Goal: Task Accomplishment & Management: Manage account settings

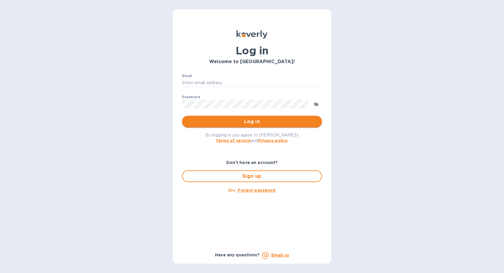
type input "[EMAIL_ADDRESS][DOMAIN_NAME]"
click at [298, 121] on span "Log in" at bounding box center [252, 121] width 131 height 7
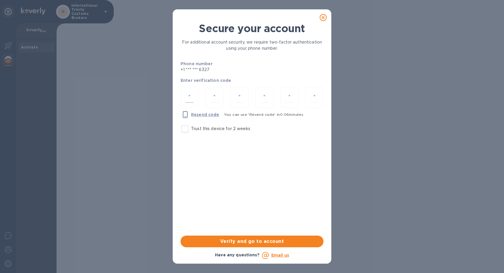
click at [194, 100] on input "number" at bounding box center [190, 97] width 8 height 11
type input "2"
type input "5"
type input "7"
type input "4"
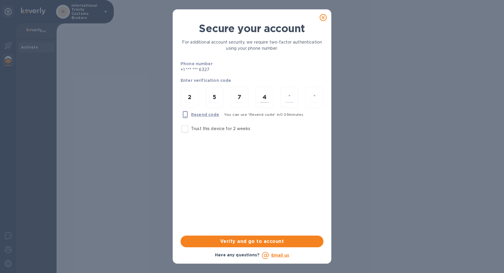
type input "1"
type input "8"
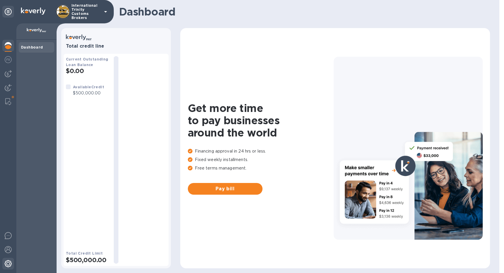
click at [7, 265] on img at bounding box center [8, 263] width 7 height 7
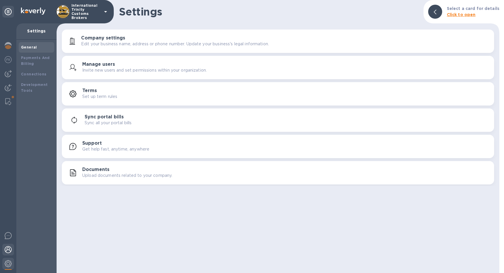
click at [8, 251] on img at bounding box center [8, 249] width 7 height 7
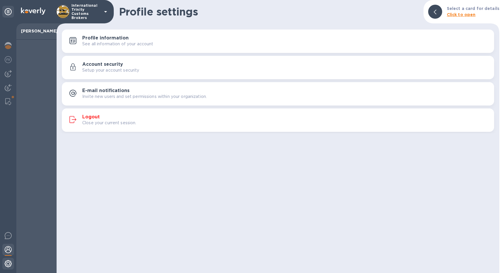
click at [12, 262] on div at bounding box center [8, 263] width 12 height 13
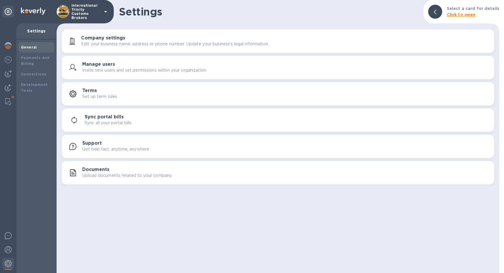
click at [122, 62] on div "Manage users Invite new users and set permissions within your organization." at bounding box center [285, 68] width 407 height 12
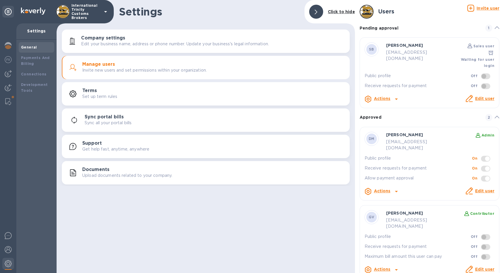
click at [486, 9] on u "Invite user" at bounding box center [488, 8] width 23 height 5
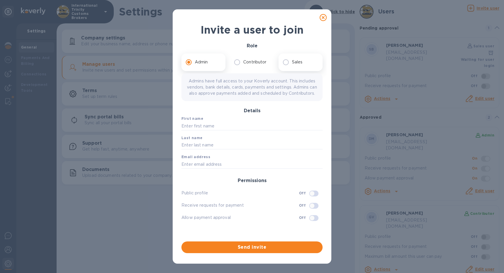
click at [292, 66] on input "Sales" at bounding box center [286, 62] width 12 height 12
radio input "true"
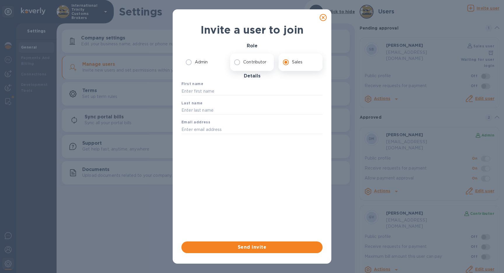
click at [269, 63] on label "Contributor" at bounding box center [250, 62] width 39 height 12
click at [243, 63] on input "Contributor" at bounding box center [237, 62] width 12 height 12
radio input "true"
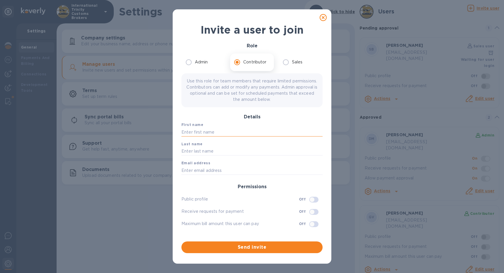
click at [267, 128] on input "text" at bounding box center [252, 132] width 141 height 9
type input "Marlene"
type input "Reyes"
type input "billing@trinitycb.com"
click at [313, 226] on input "checkbox" at bounding box center [312, 224] width 30 height 10
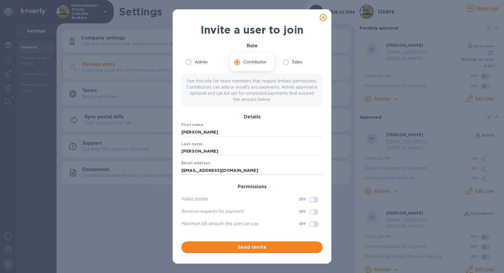
checkbox input "true"
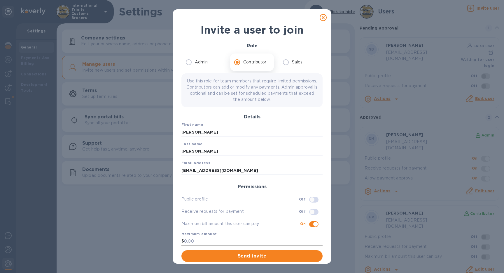
click at [304, 240] on input "text" at bounding box center [253, 241] width 139 height 9
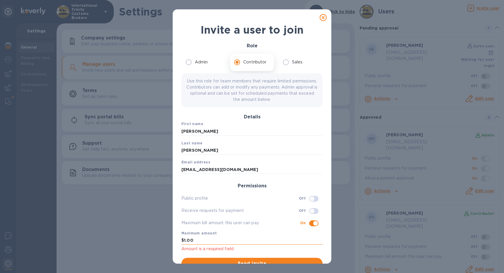
scroll to position [2, 0]
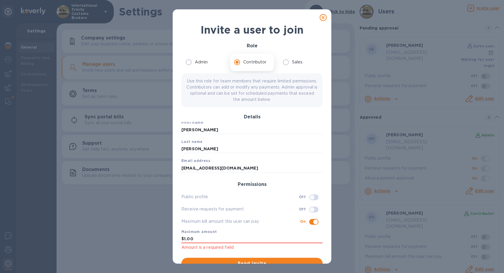
type input "1.00"
click at [308, 260] on span "Send invite" at bounding box center [252, 263] width 132 height 7
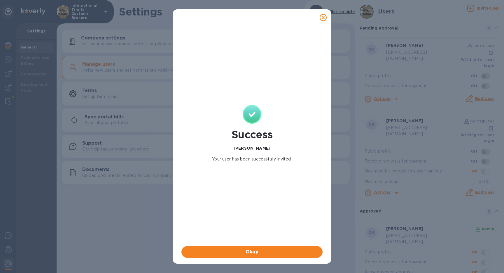
click at [323, 17] on icon at bounding box center [323, 17] width 7 height 7
